Goal: Information Seeking & Learning: Learn about a topic

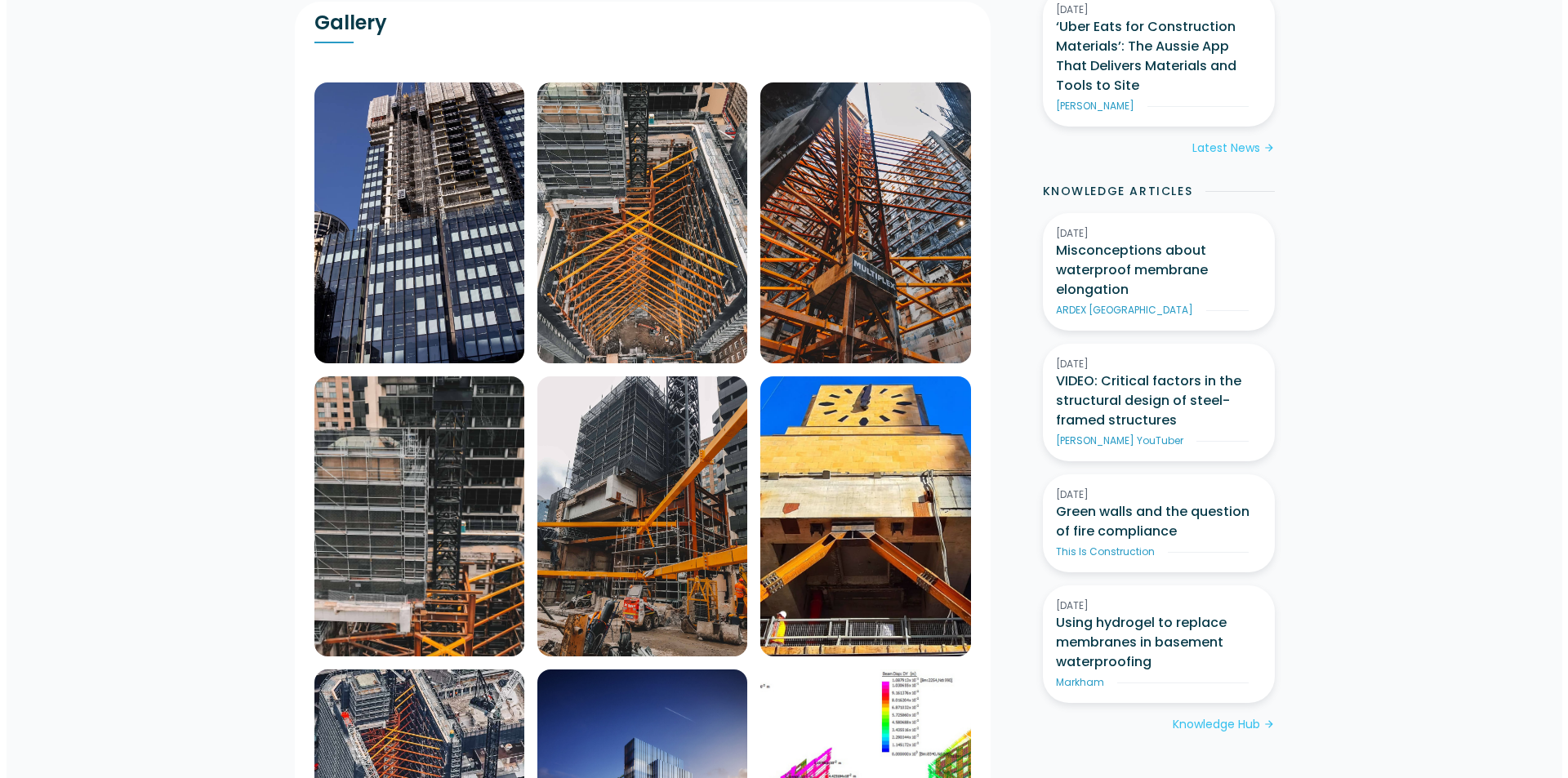
scroll to position [1307, 0]
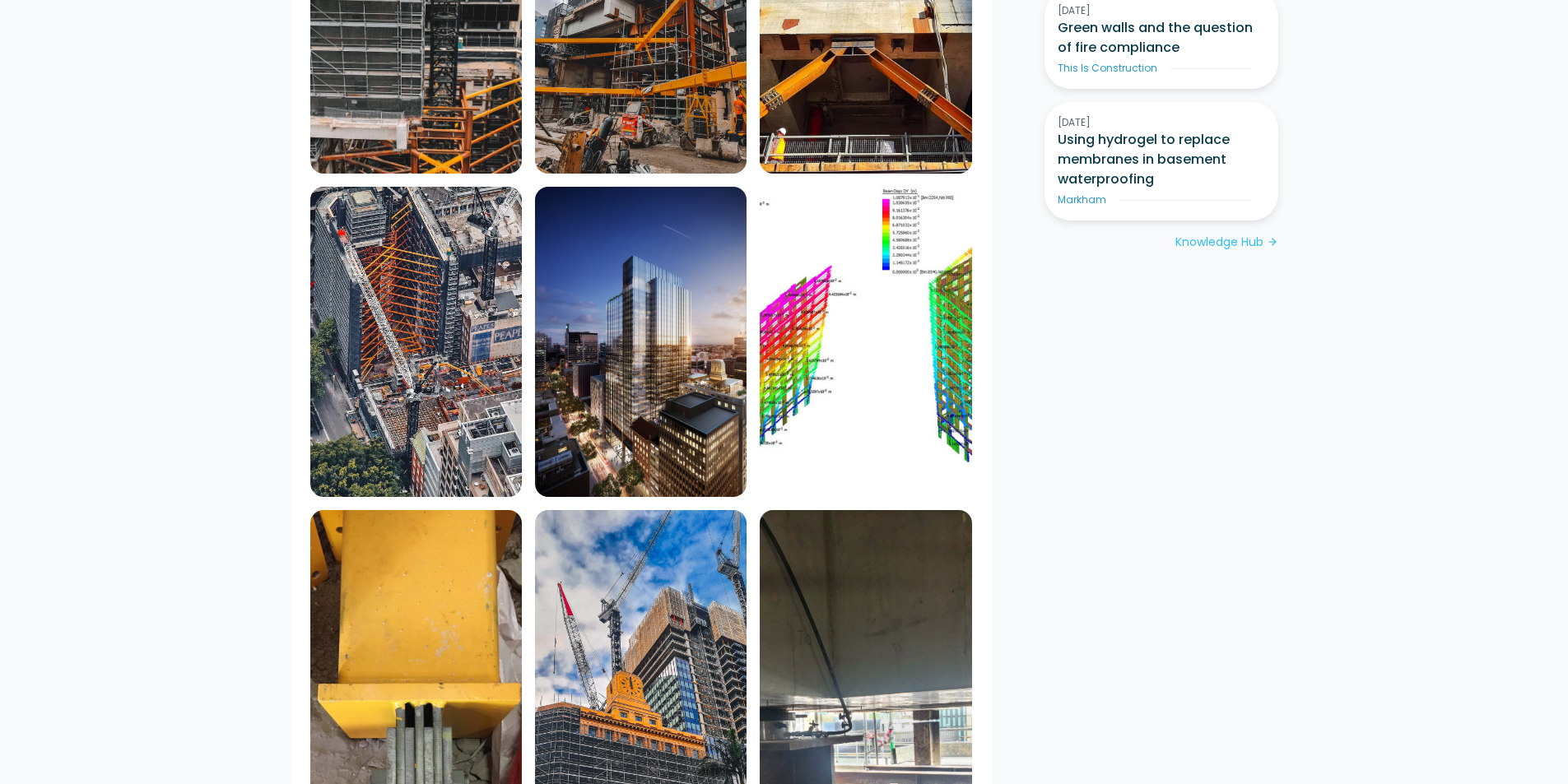
click at [417, 270] on img at bounding box center [416, 343] width 211 height 311
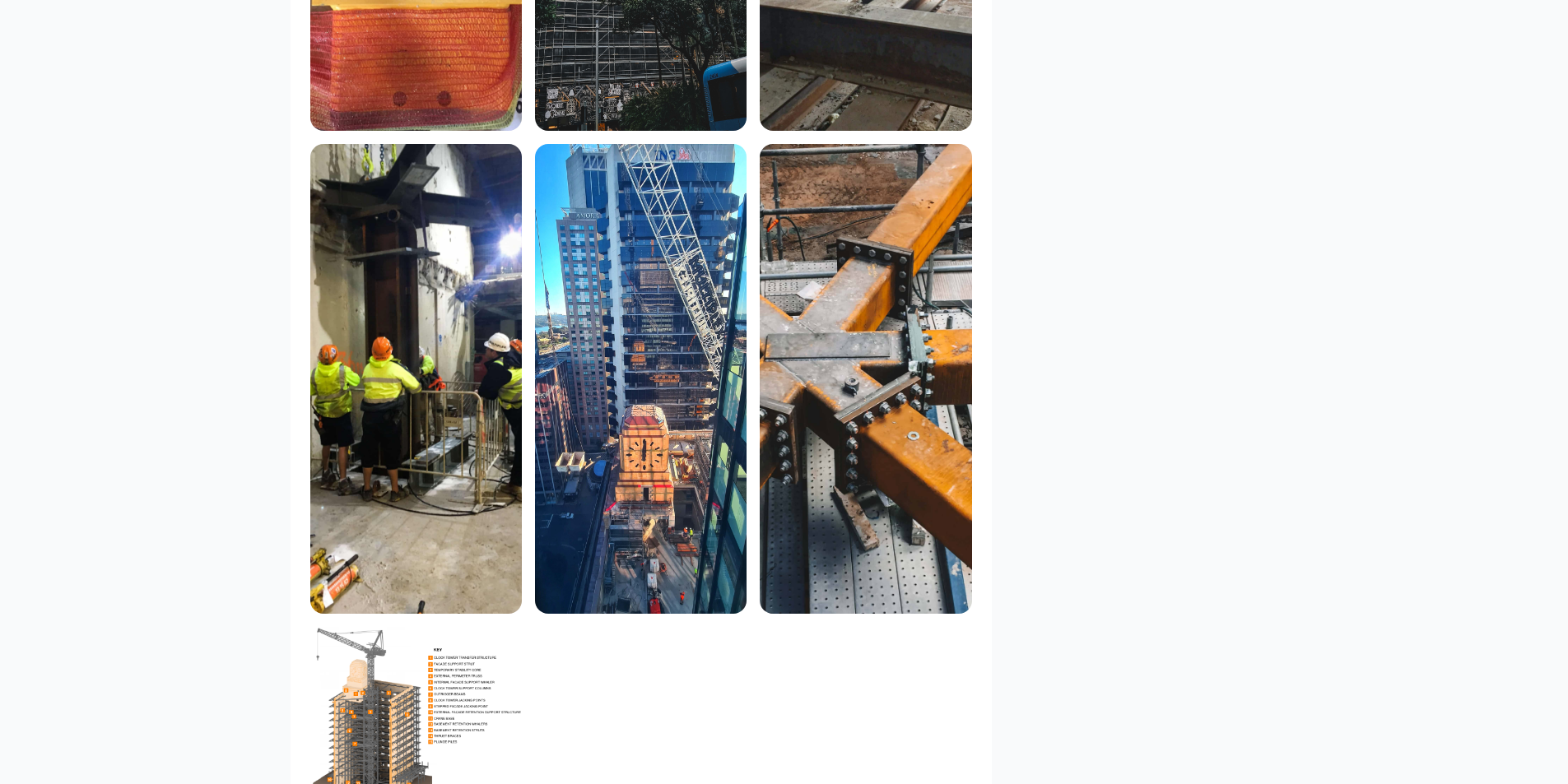
scroll to position [2413, 0]
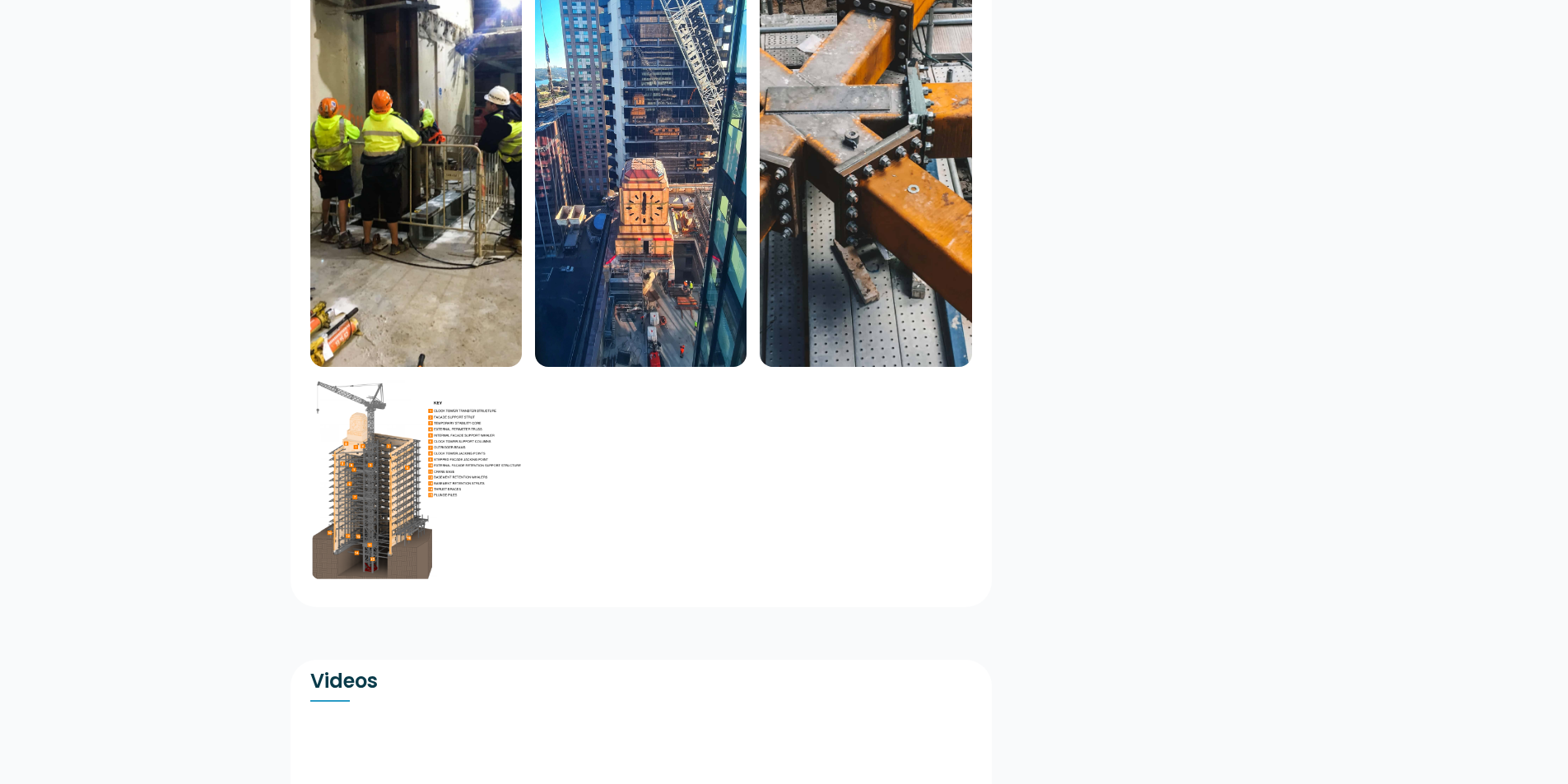
click at [454, 380] on img at bounding box center [416, 480] width 211 height 201
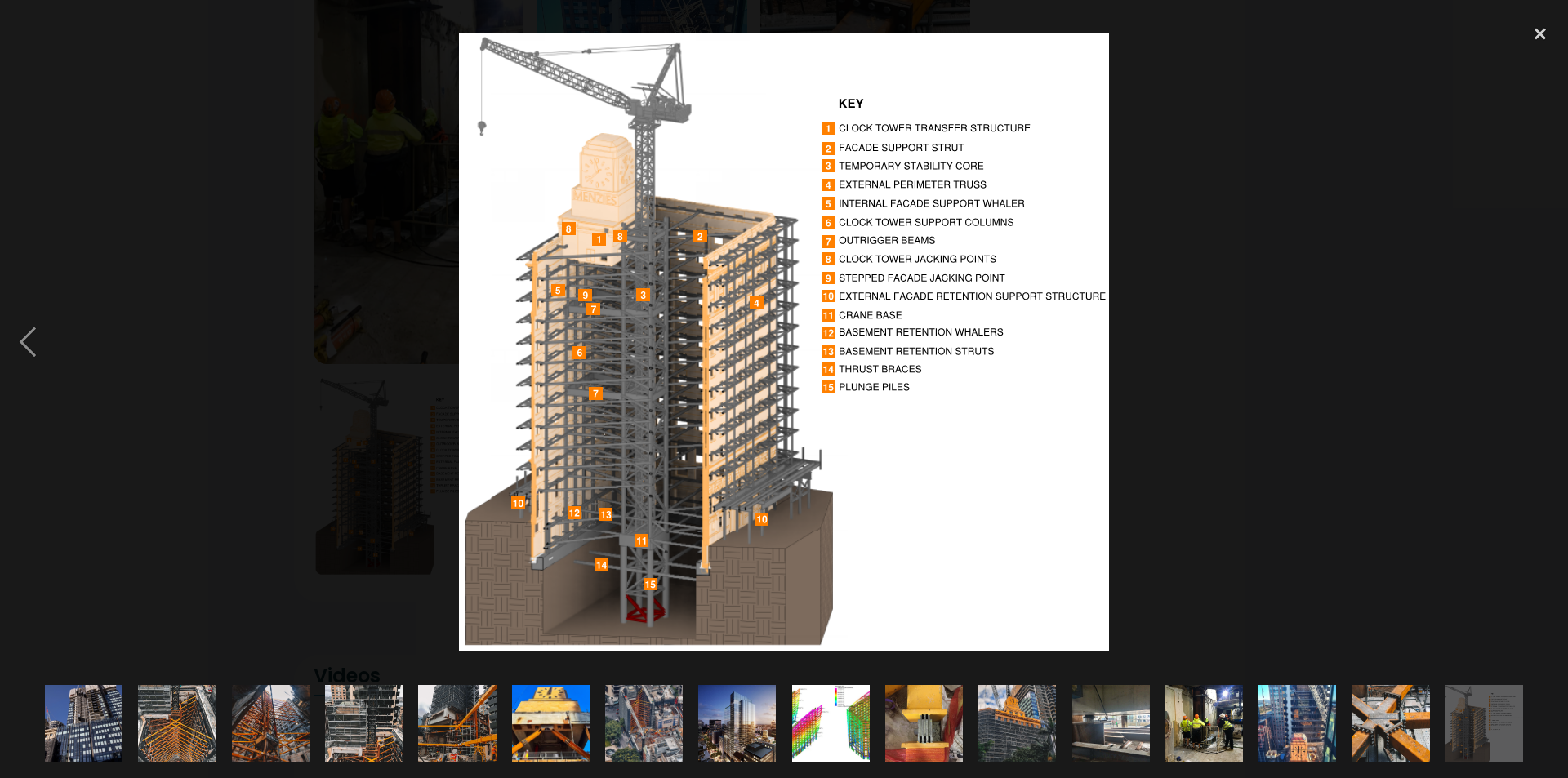
click at [840, 724] on img at bounding box center [831, 724] width 156 height 77
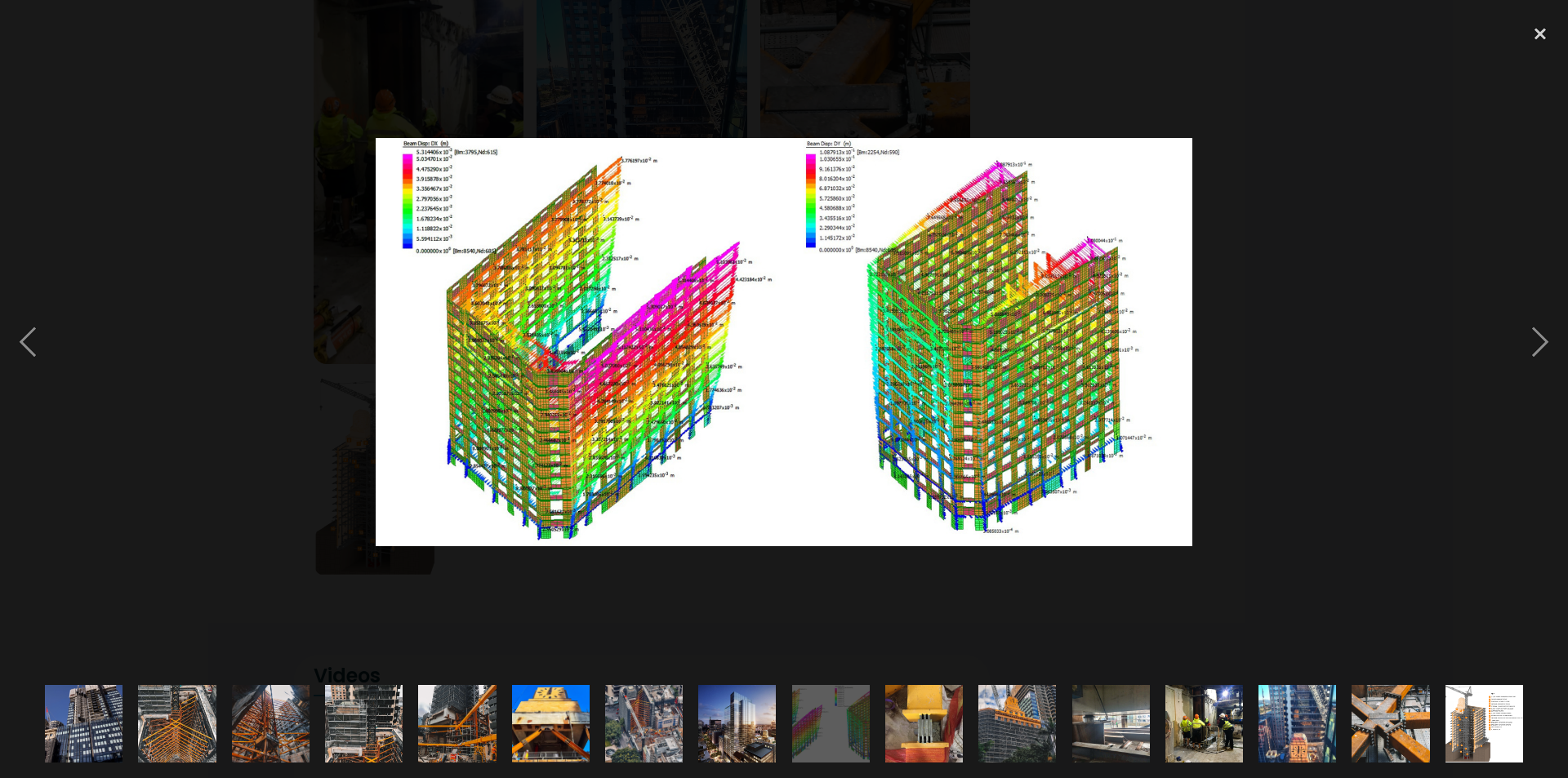
click at [1376, 280] on div at bounding box center [784, 342] width 1568 height 654
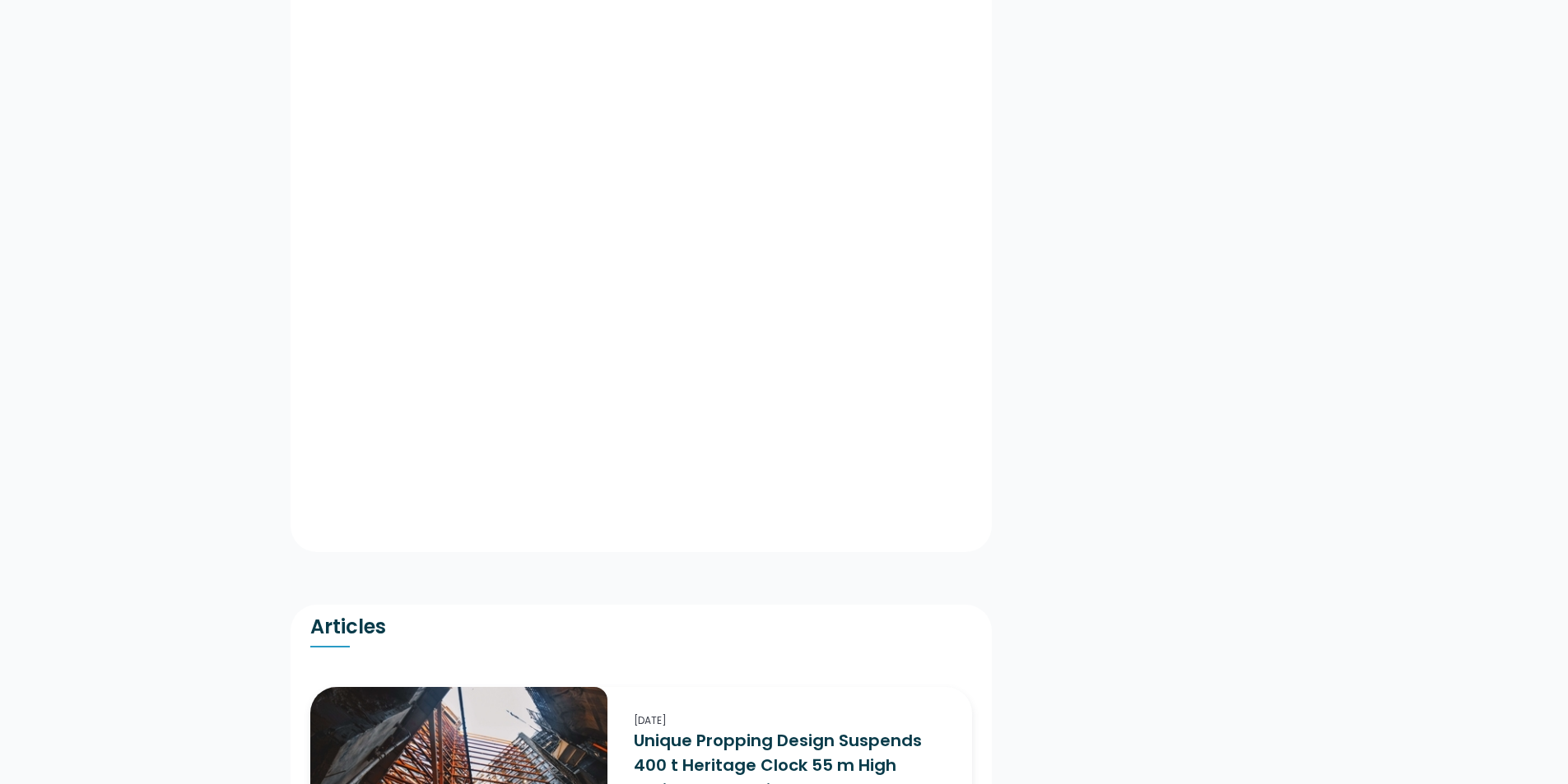
scroll to position [3071, 0]
